Goal: Task Accomplishment & Management: Manage account settings

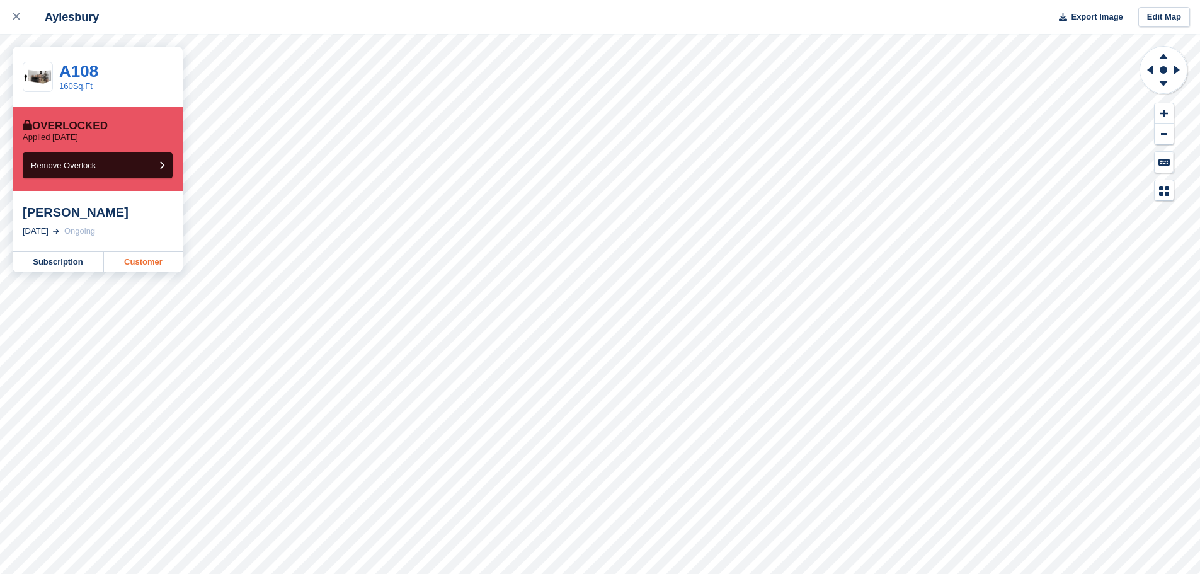
click at [128, 260] on link "Customer" at bounding box center [143, 262] width 79 height 20
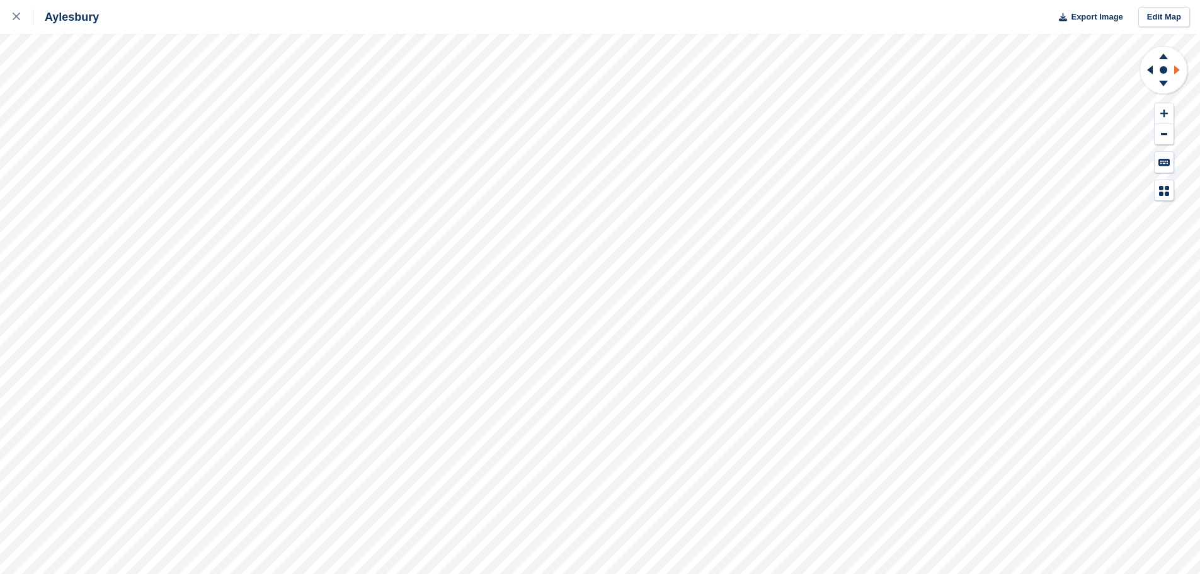
click at [1178, 69] on icon at bounding box center [1177, 69] width 6 height 9
click at [1173, 67] on icon at bounding box center [1179, 70] width 16 height 33
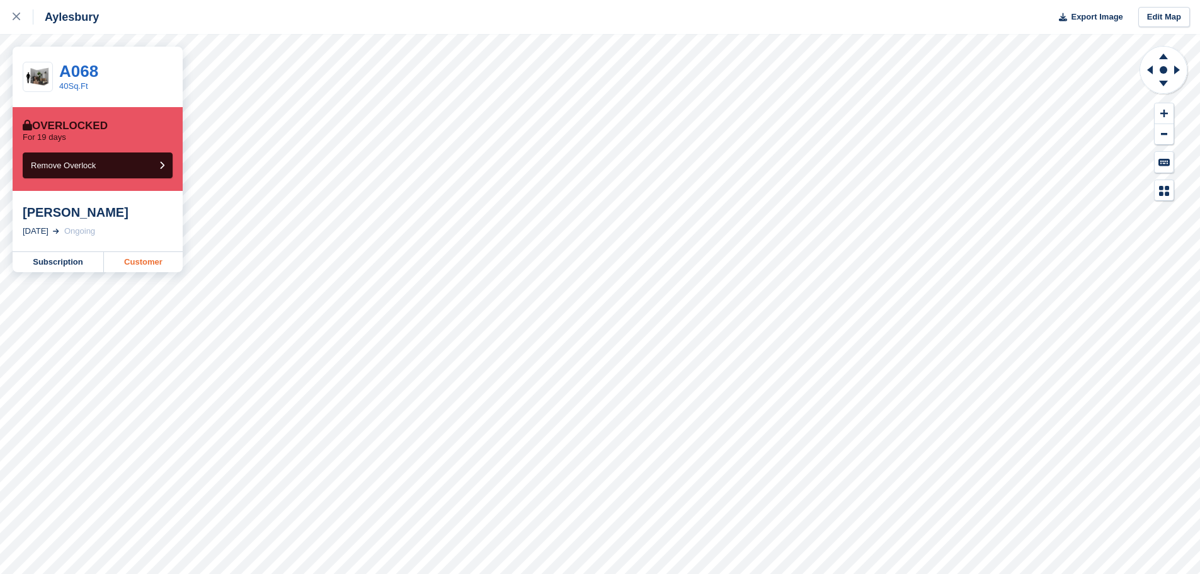
click at [144, 264] on link "Customer" at bounding box center [143, 262] width 79 height 20
click at [123, 263] on link "Customer" at bounding box center [143, 262] width 79 height 20
click at [128, 259] on link "Customer" at bounding box center [143, 262] width 79 height 20
click at [151, 270] on link "Customer" at bounding box center [143, 262] width 79 height 20
click at [140, 257] on link "Customer" at bounding box center [143, 262] width 79 height 20
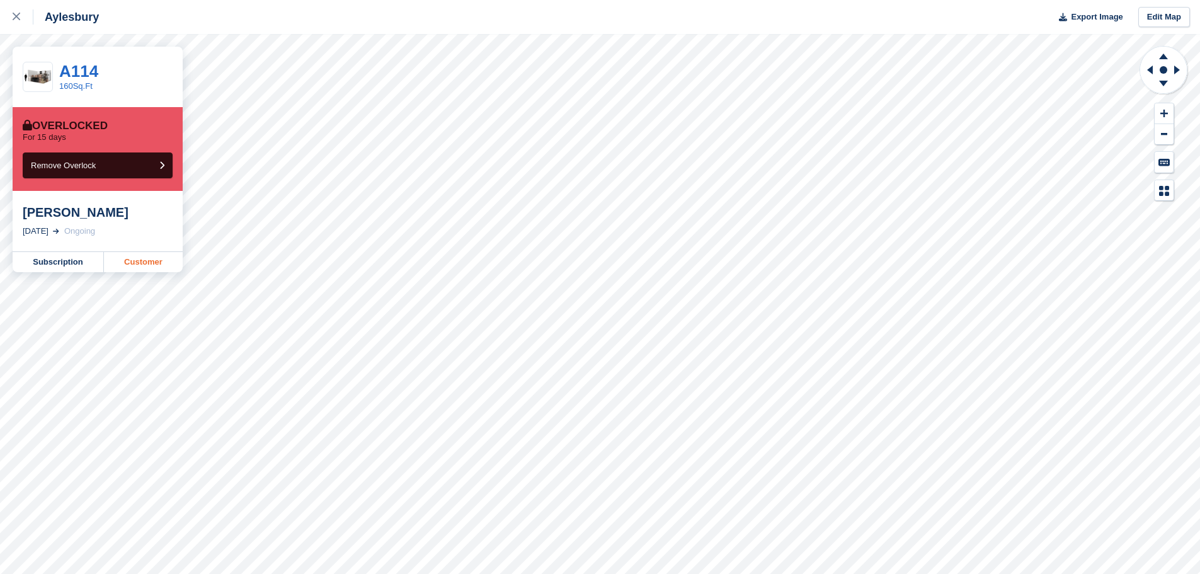
click at [151, 261] on link "Customer" at bounding box center [143, 262] width 79 height 20
click at [157, 263] on link "Customer" at bounding box center [143, 262] width 79 height 20
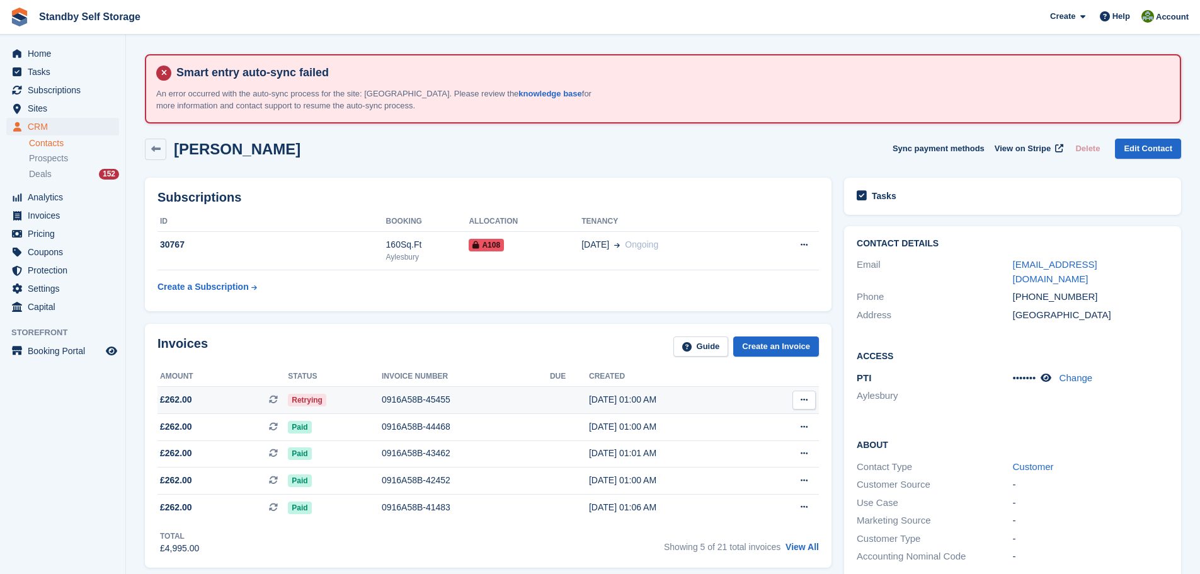
click at [406, 395] on div "0916A58B-45455" at bounding box center [466, 399] width 168 height 13
click at [413, 398] on div "0916A58B-45455" at bounding box center [466, 399] width 169 height 13
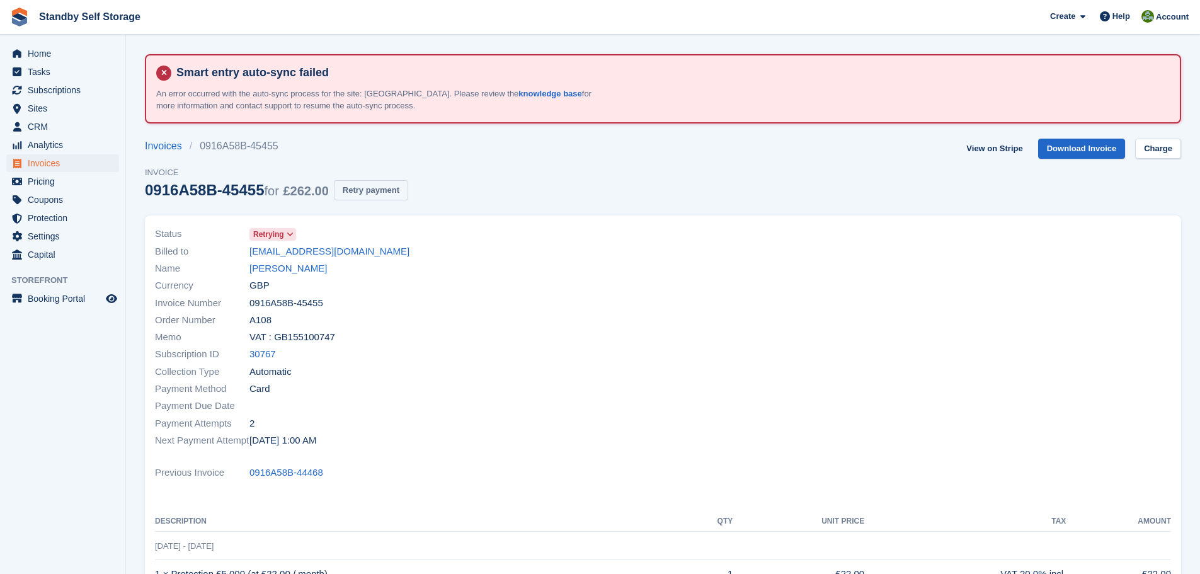
click at [362, 186] on button "Retry payment" at bounding box center [371, 190] width 74 height 21
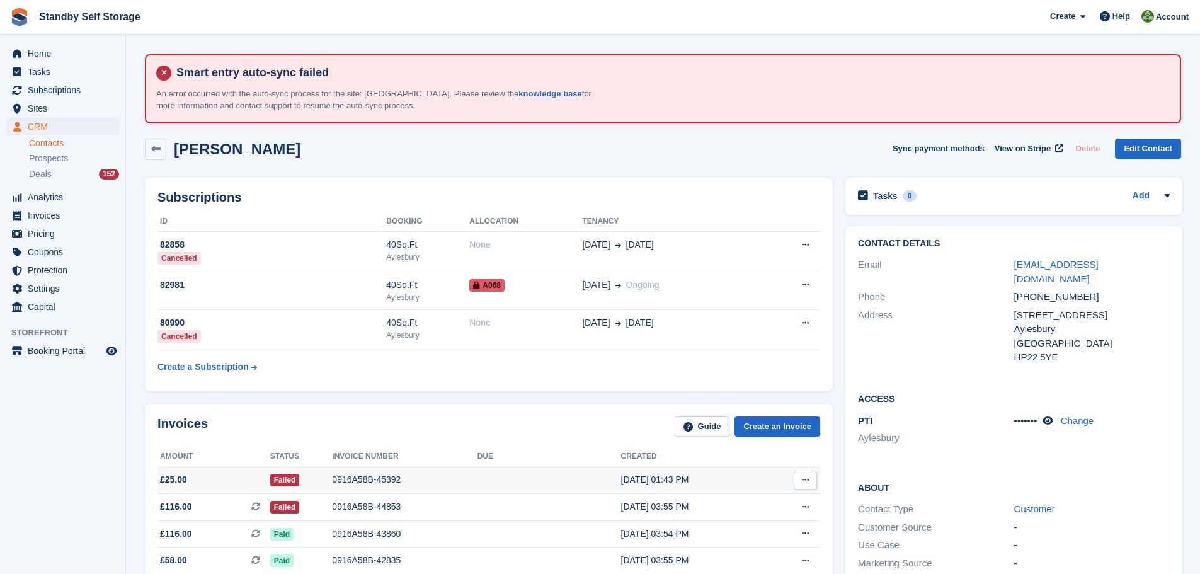
click at [355, 479] on div "0916A58B-45392" at bounding box center [404, 479] width 145 height 13
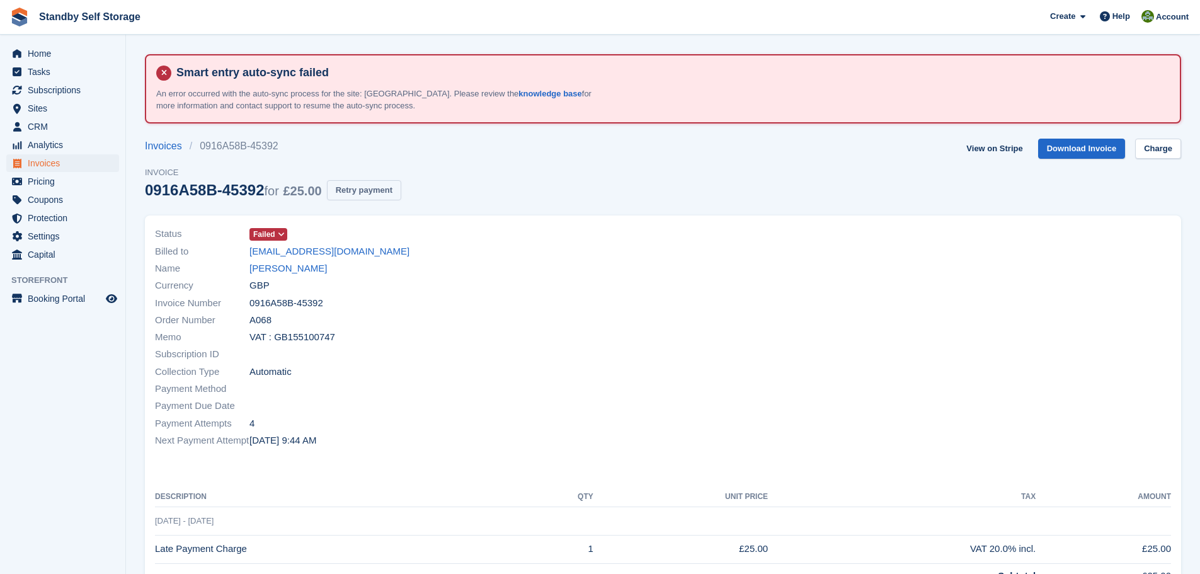
click at [370, 194] on button "Retry payment" at bounding box center [364, 190] width 74 height 21
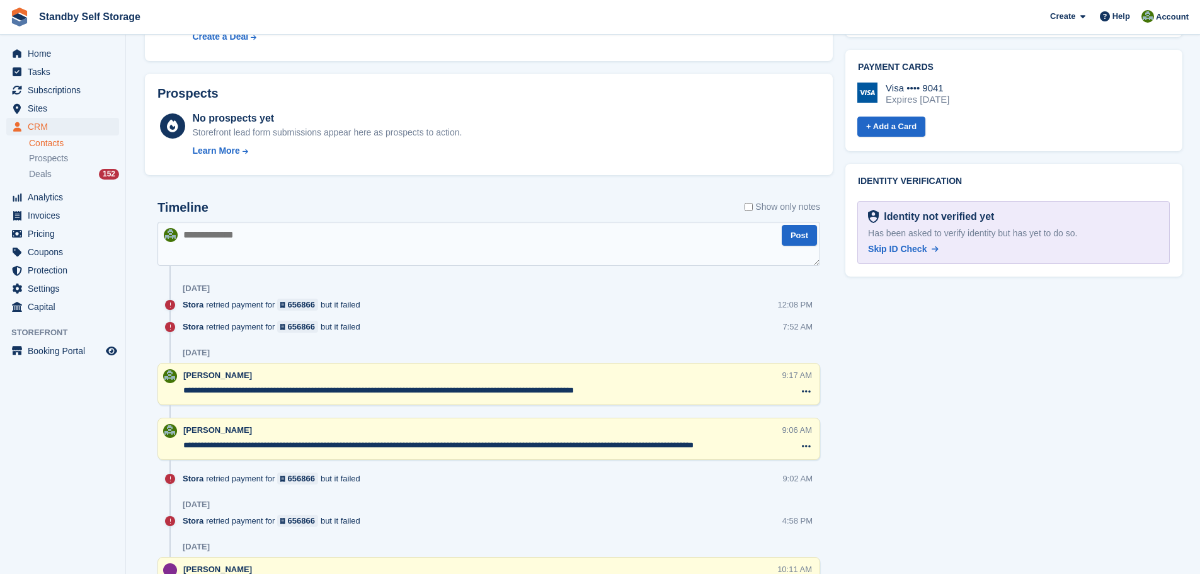
scroll to position [730, 0]
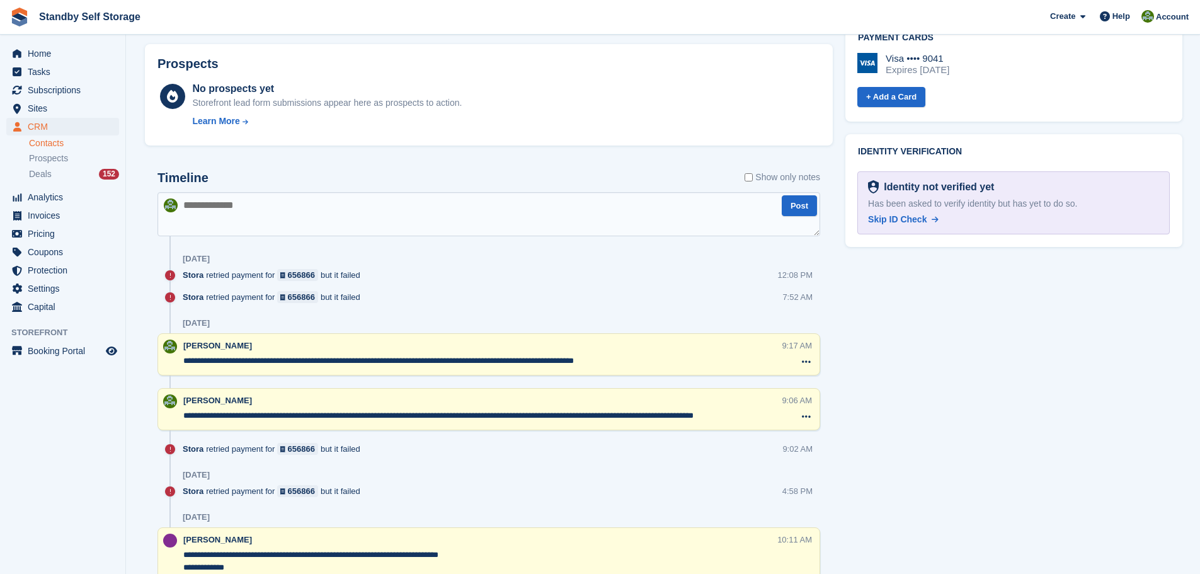
click at [417, 361] on textarea "**********" at bounding box center [482, 361] width 598 height 13
type textarea "**********"
click at [616, 281] on div "Stora retried payment for 656866 but it failed 12:08 PM" at bounding box center [501, 280] width 637 height 22
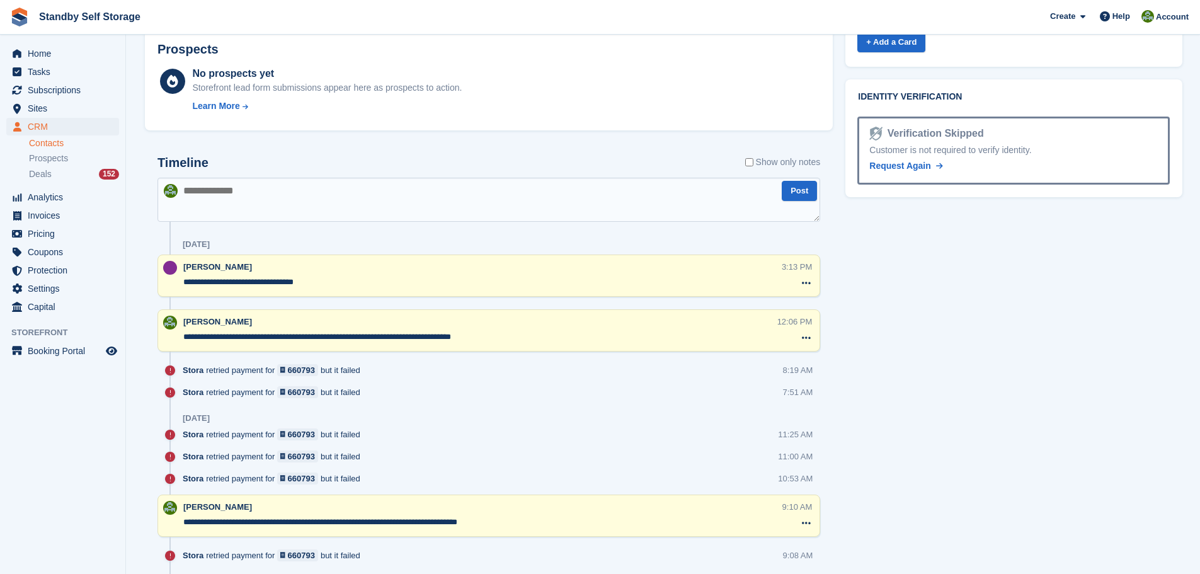
scroll to position [792, 0]
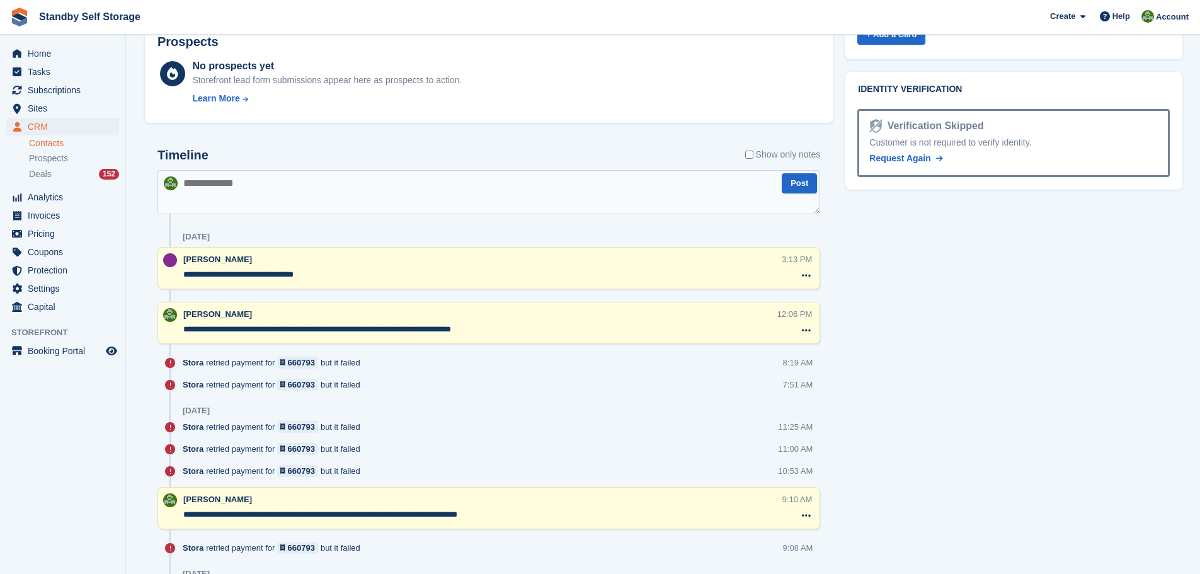
drag, startPoint x: 184, startPoint y: 327, endPoint x: 496, endPoint y: 327, distance: 311.7
click at [496, 327] on textarea "**********" at bounding box center [480, 329] width 594 height 13
click at [268, 190] on textarea at bounding box center [488, 192] width 663 height 44
paste textarea "**********"
click at [363, 181] on textarea "**********" at bounding box center [488, 192] width 663 height 44
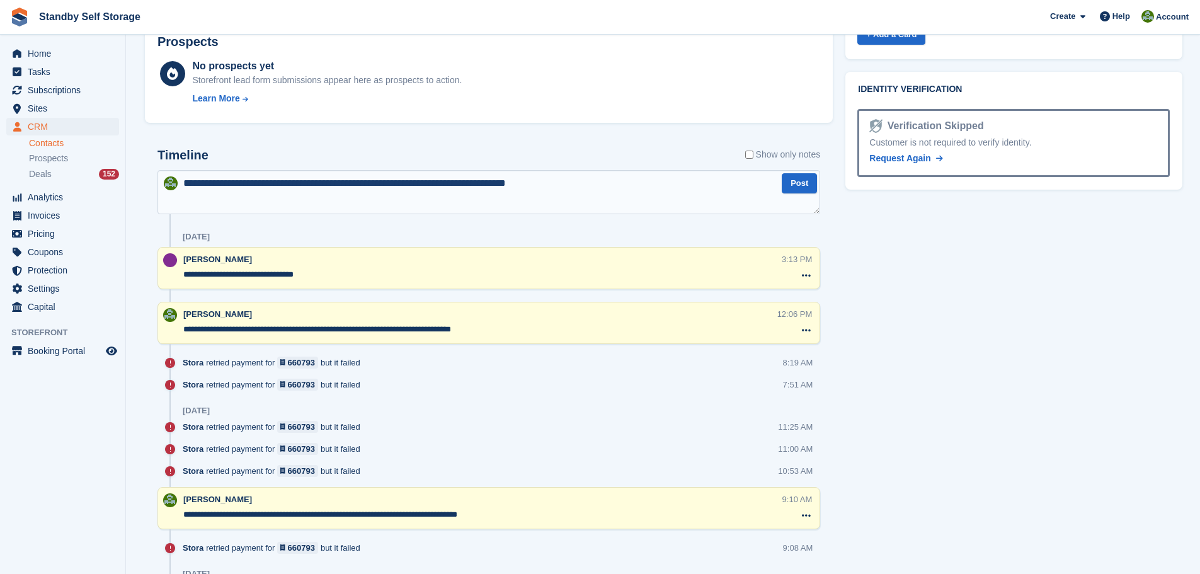
click at [376, 181] on textarea "**********" at bounding box center [488, 192] width 663 height 44
type textarea "**********"
click at [608, 184] on textarea "**********" at bounding box center [488, 192] width 663 height 44
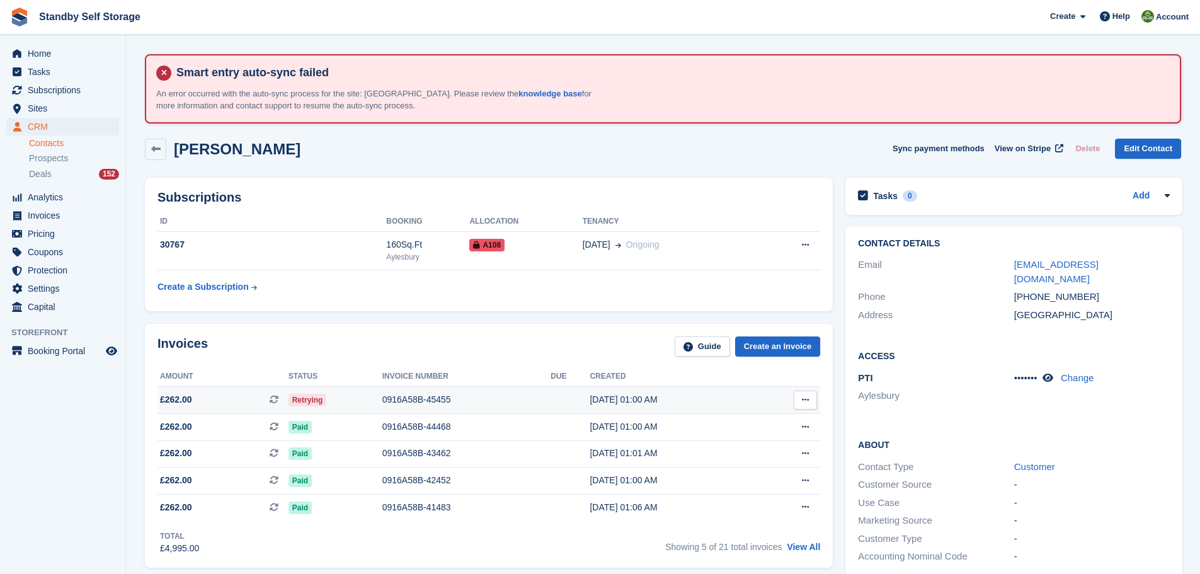
click at [412, 399] on div "0916A58B-45455" at bounding box center [466, 399] width 169 height 13
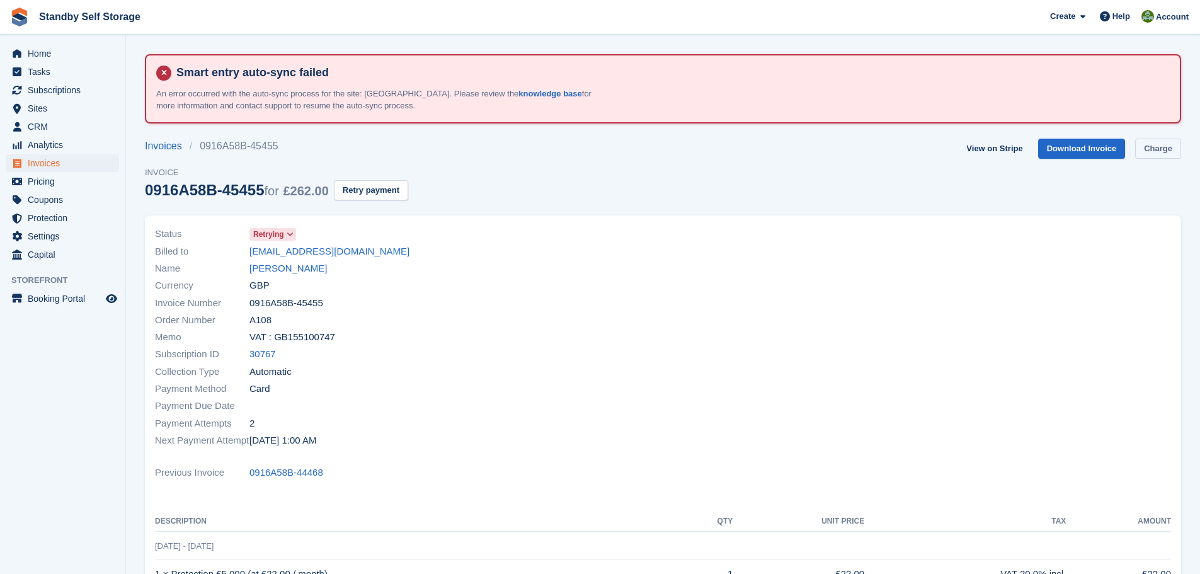
click at [1156, 142] on link "Charge" at bounding box center [1158, 149] width 46 height 21
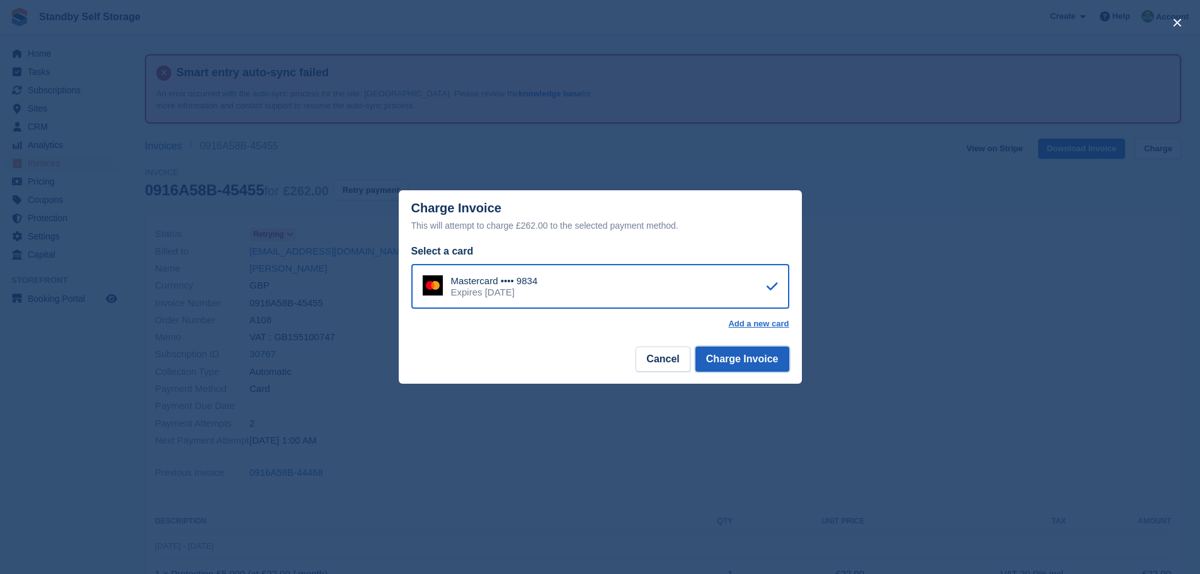
click at [766, 356] on button "Charge Invoice" at bounding box center [742, 358] width 94 height 25
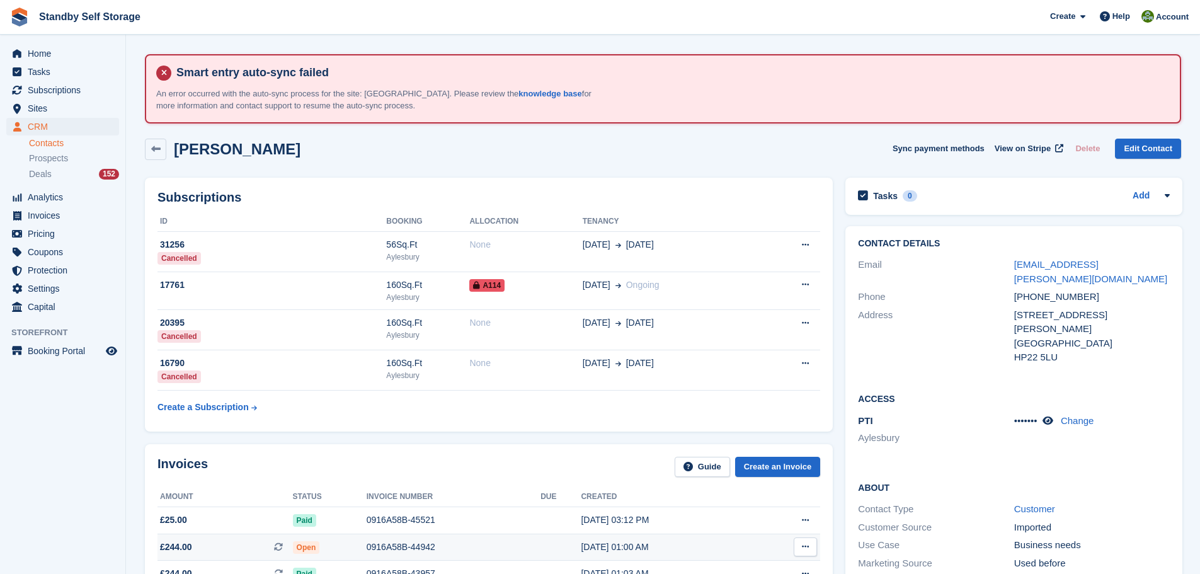
click at [388, 543] on div "0916A58B-44942" at bounding box center [454, 546] width 174 height 13
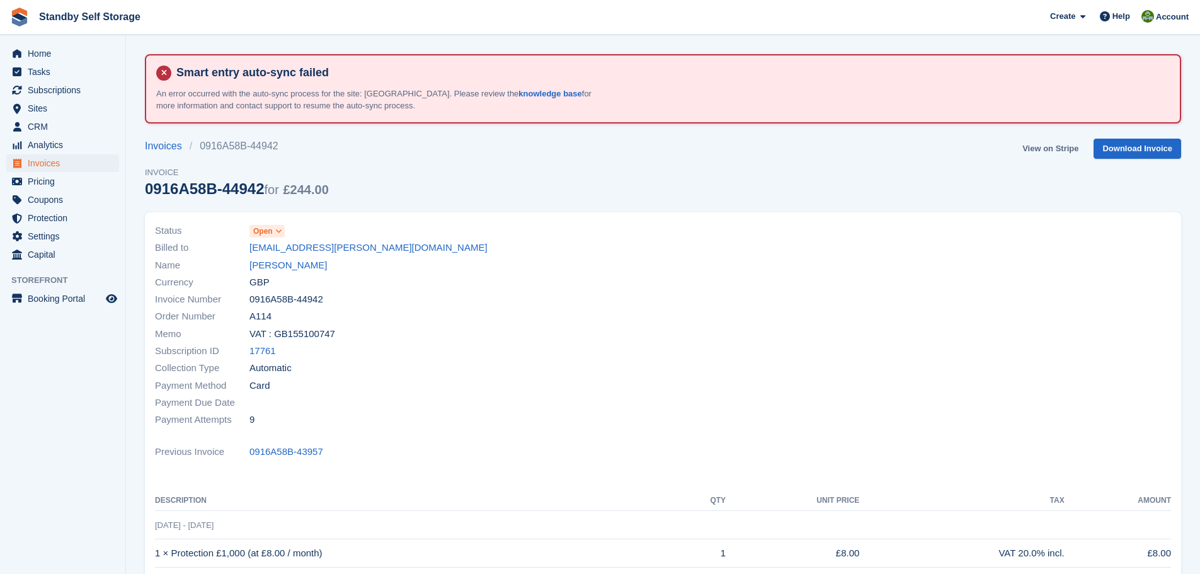
click at [1055, 148] on link "View on Stripe" at bounding box center [1050, 149] width 66 height 21
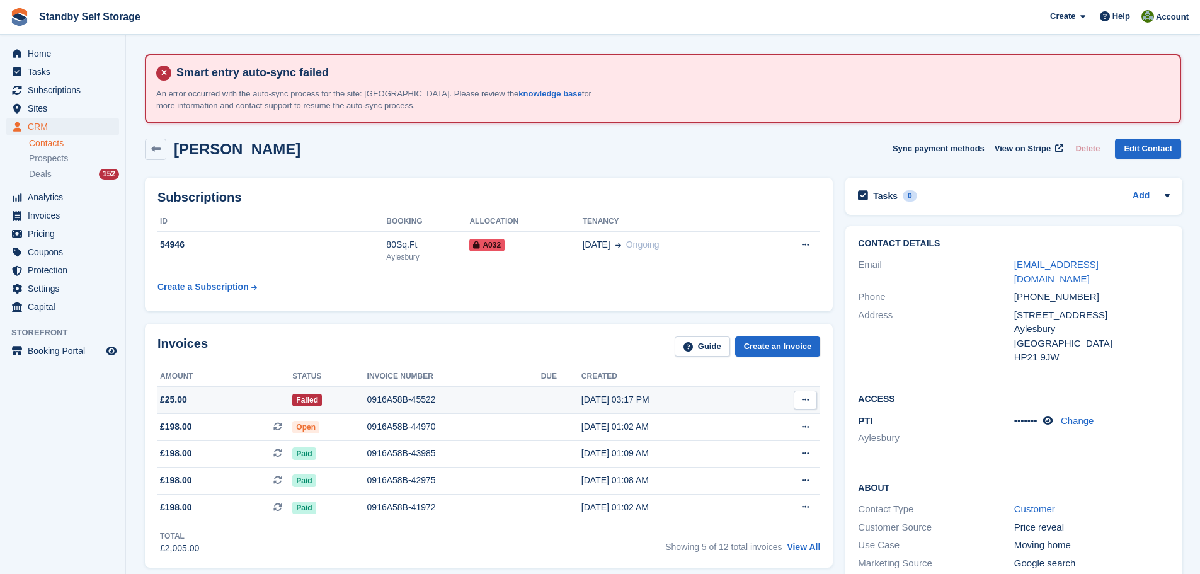
click at [404, 399] on div "0916A58B-45522" at bounding box center [454, 399] width 174 height 13
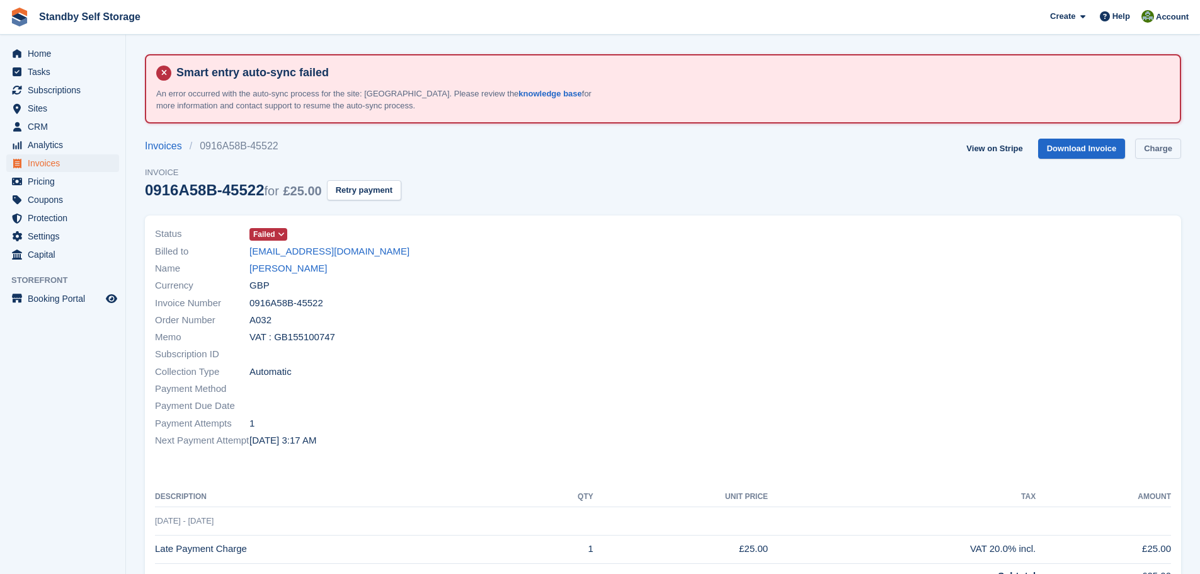
click at [1149, 145] on link "Charge" at bounding box center [1158, 149] width 46 height 21
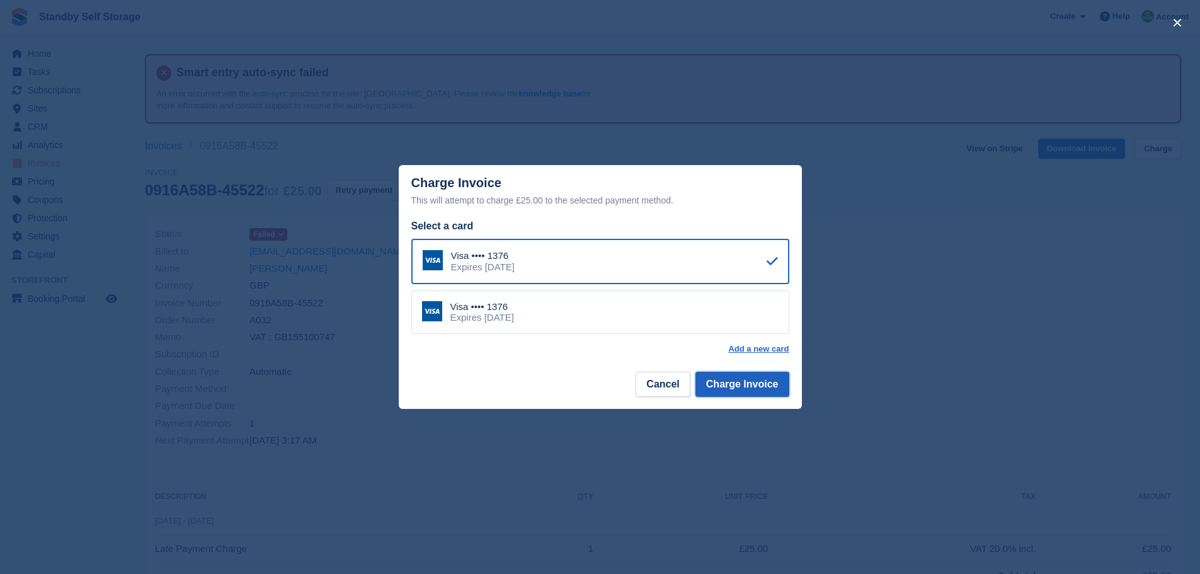
click at [724, 382] on button "Charge Invoice" at bounding box center [742, 384] width 94 height 25
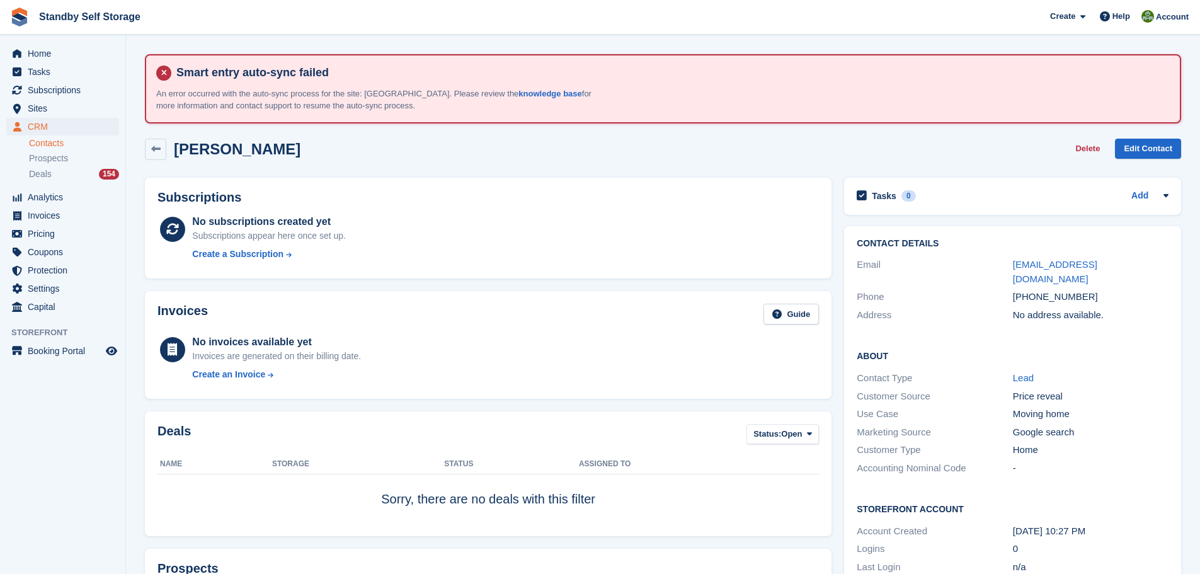
scroll to position [397, 0]
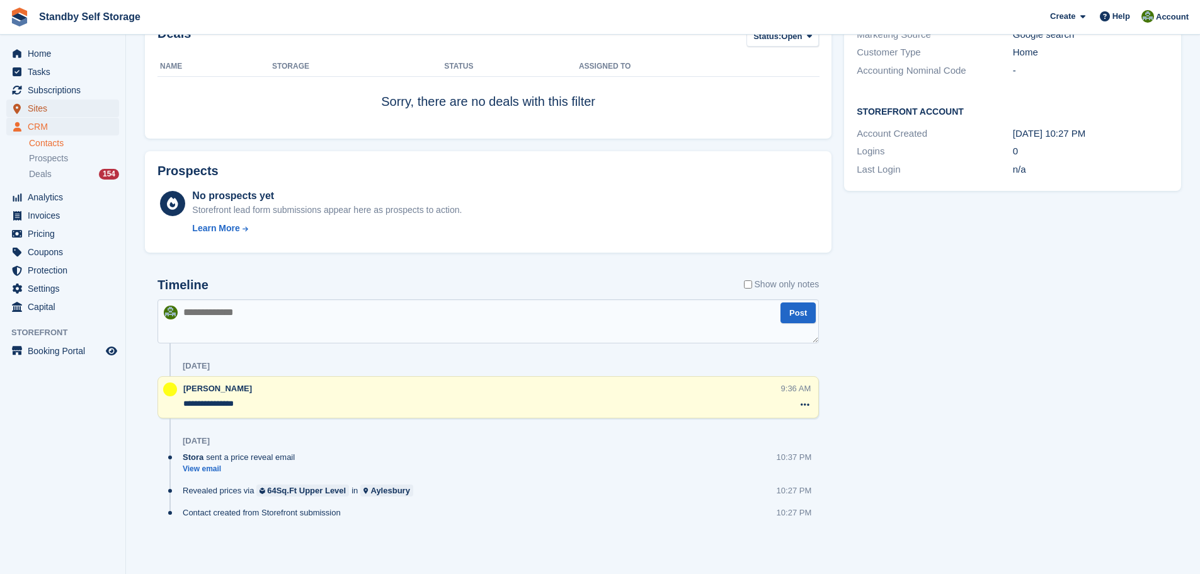
click at [38, 107] on span "Sites" at bounding box center [66, 109] width 76 height 18
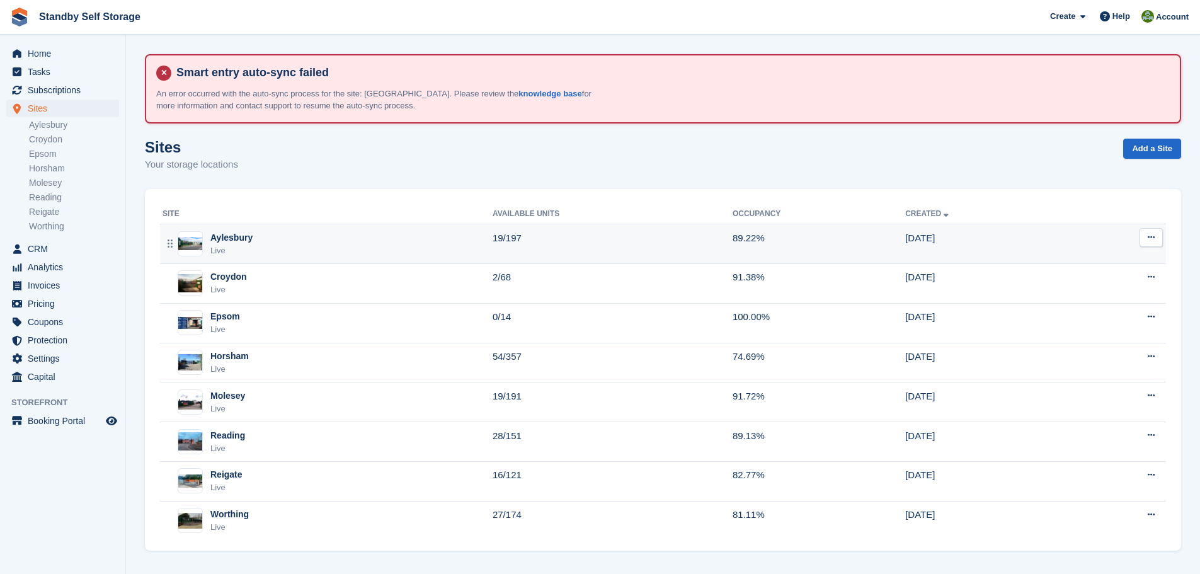
click at [625, 239] on td "19/197" at bounding box center [612, 244] width 240 height 40
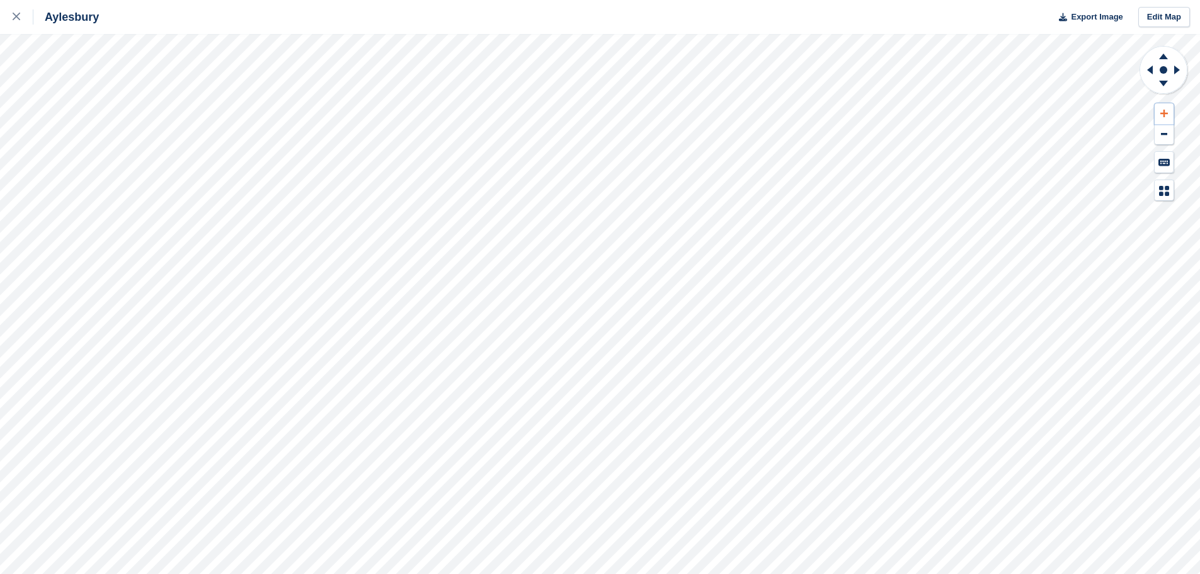
click at [1168, 108] on button at bounding box center [1163, 113] width 19 height 21
click at [1161, 55] on icon at bounding box center [1163, 55] width 33 height 16
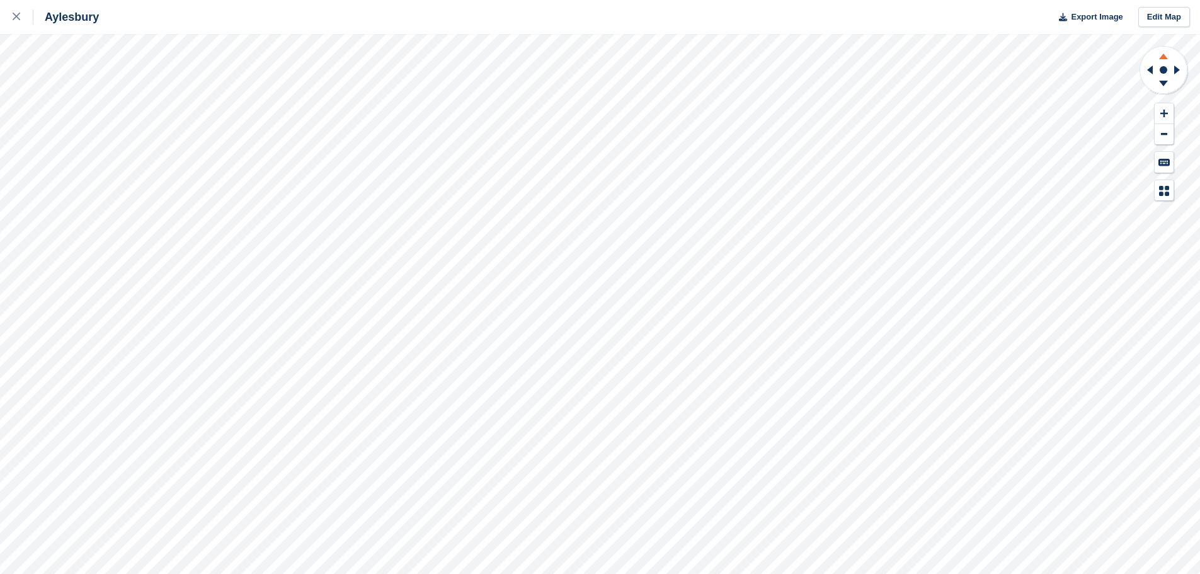
click at [1161, 55] on icon at bounding box center [1163, 55] width 33 height 16
click at [1160, 106] on button at bounding box center [1163, 113] width 19 height 21
click at [1180, 69] on icon at bounding box center [1179, 70] width 16 height 33
click at [1176, 69] on icon at bounding box center [1177, 69] width 6 height 9
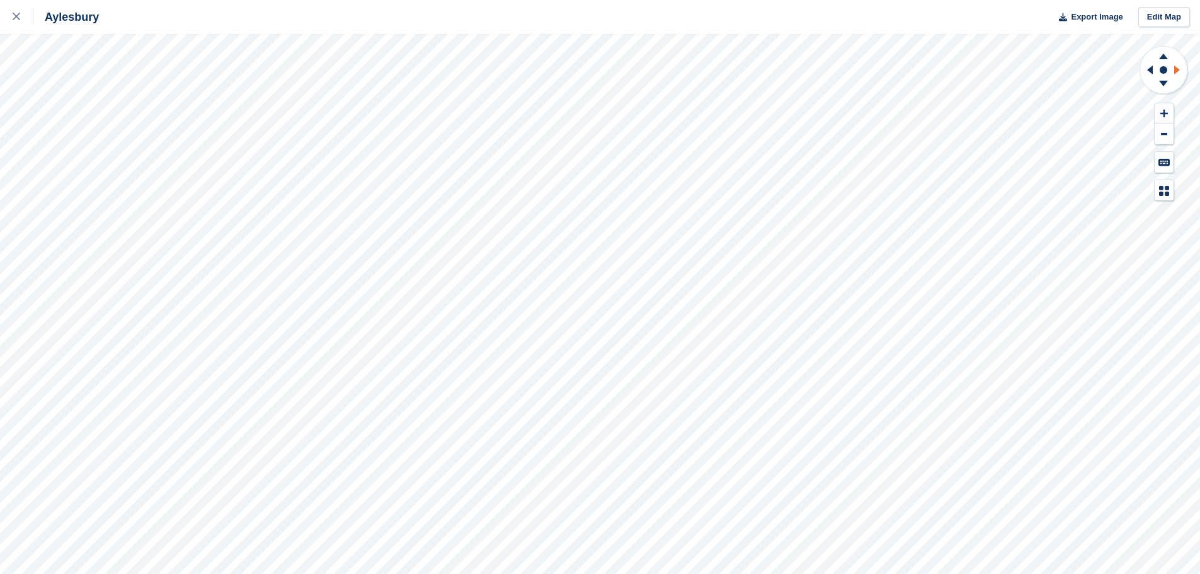
click at [1175, 68] on icon at bounding box center [1177, 69] width 6 height 9
click at [1177, 67] on icon at bounding box center [1179, 70] width 16 height 33
